Goal: Check status: Check status

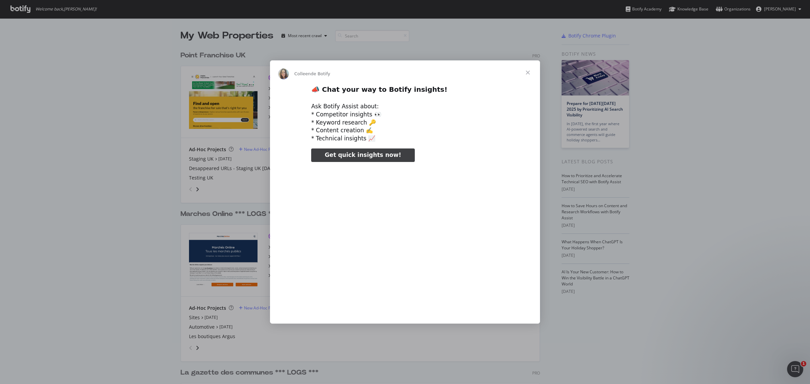
type input "105666"
click at [525, 73] on span "Fermer" at bounding box center [528, 72] width 24 height 24
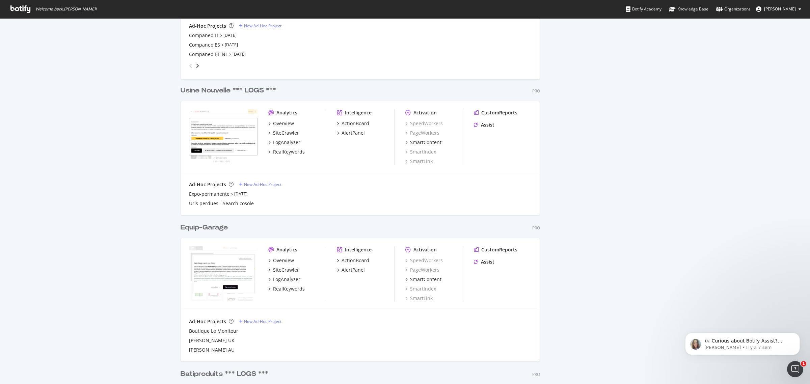
scroll to position [886, 0]
